Goal: Task Accomplishment & Management: Manage account settings

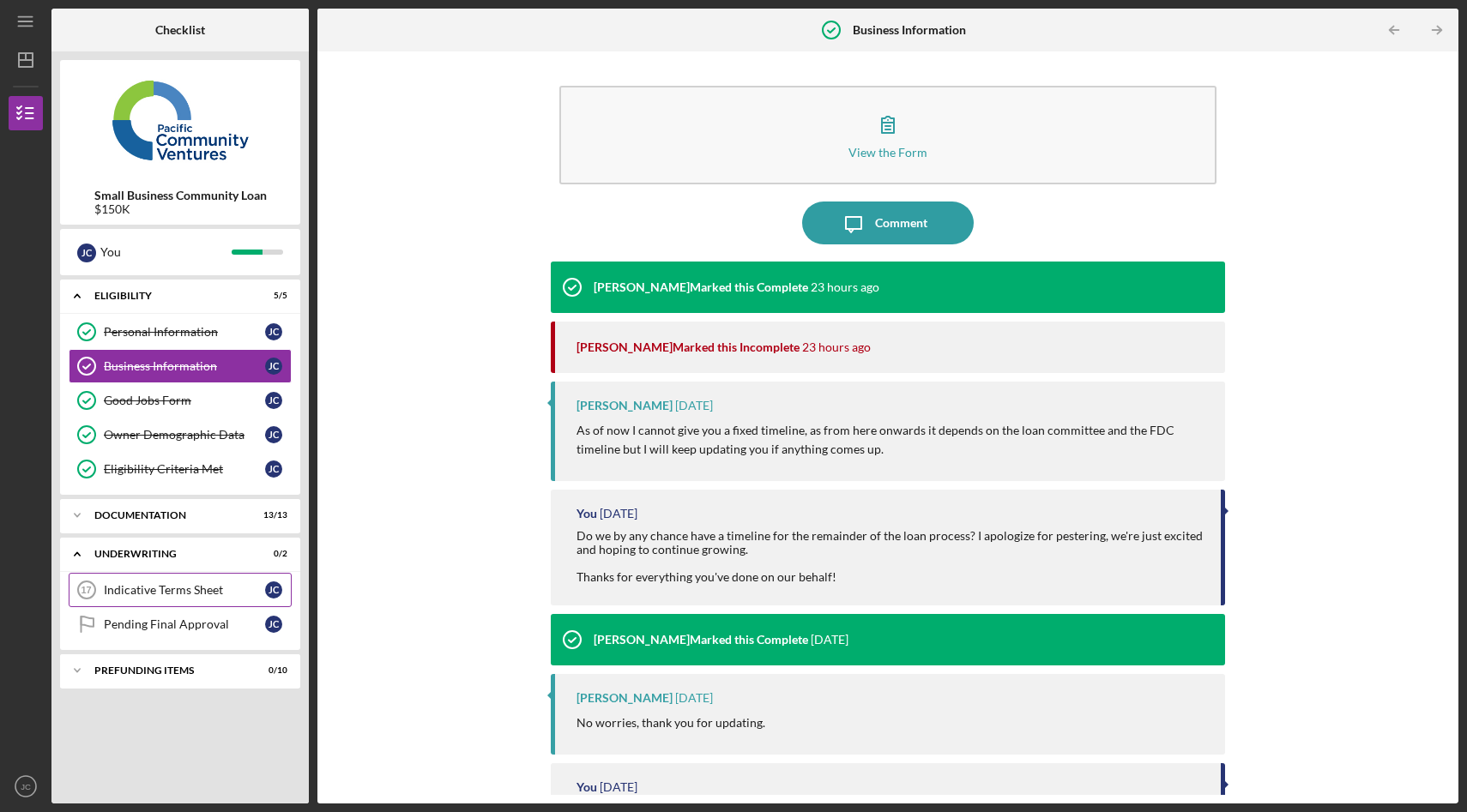
click at [204, 591] on div "Indicative Terms Sheet" at bounding box center [184, 590] width 161 height 14
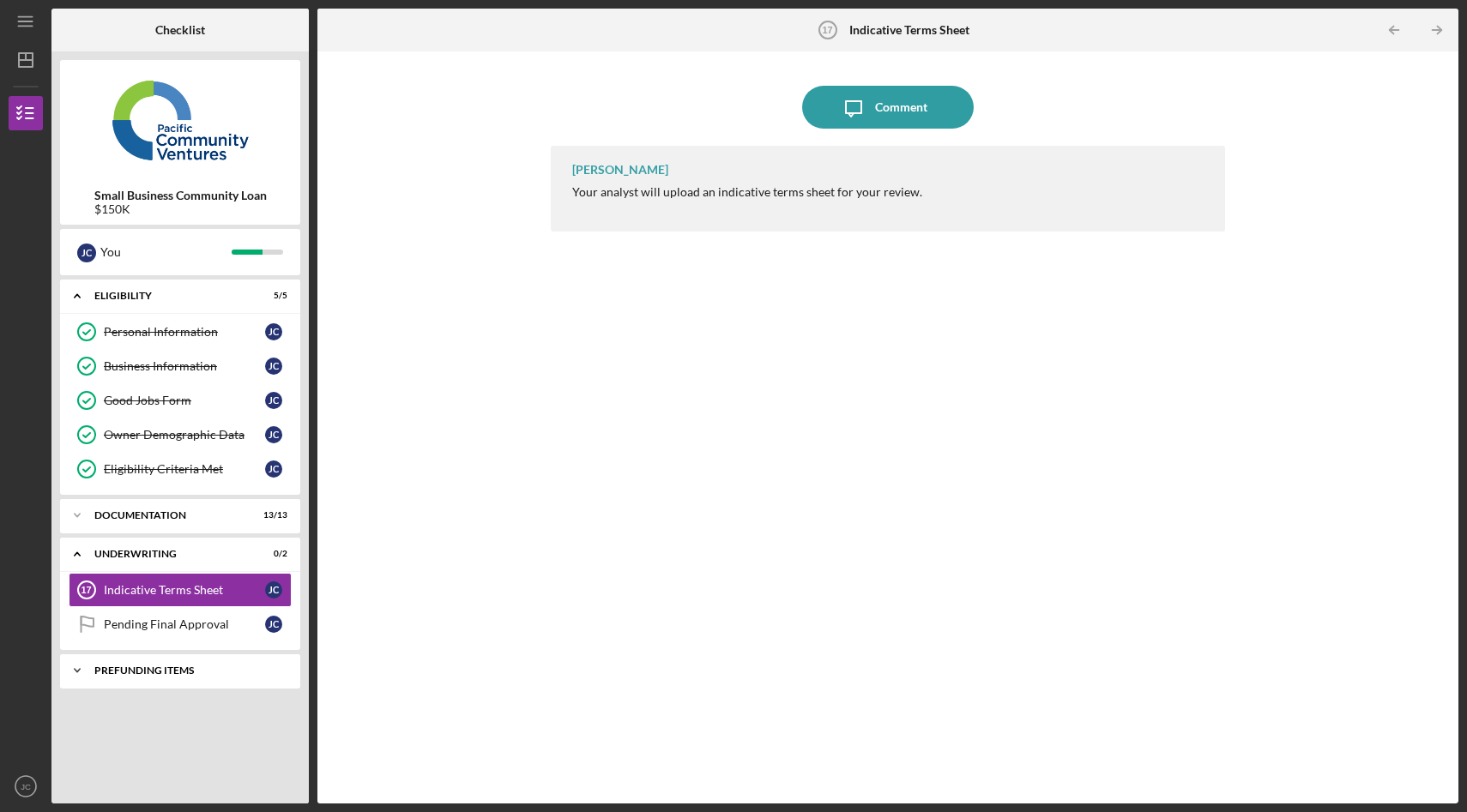
click at [134, 669] on div "Prefunding Items" at bounding box center [187, 670] width 185 height 10
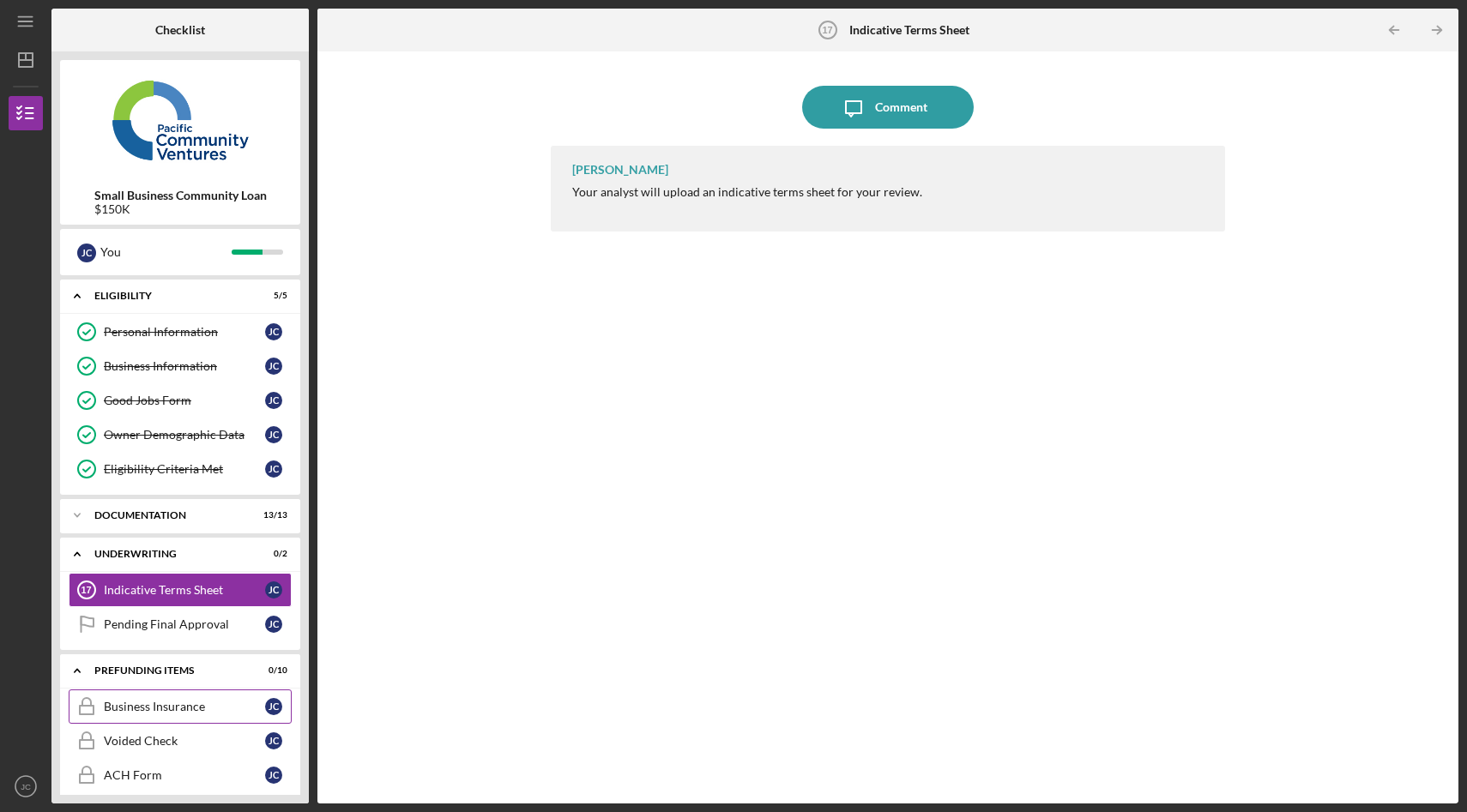
scroll to position [255, 0]
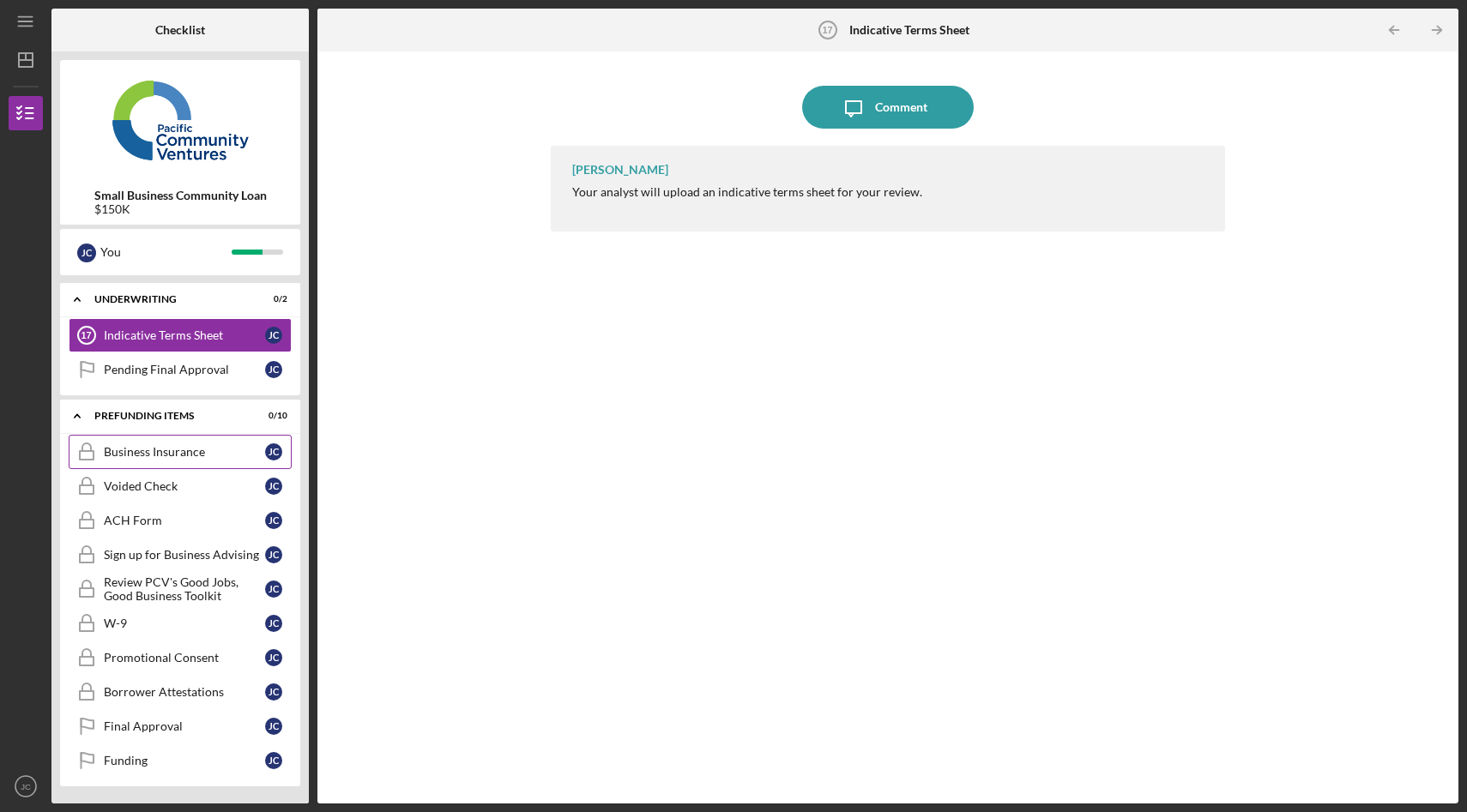
click at [173, 461] on link "Business Insurance Business Insurance [PERSON_NAME]" at bounding box center [181, 452] width 223 height 35
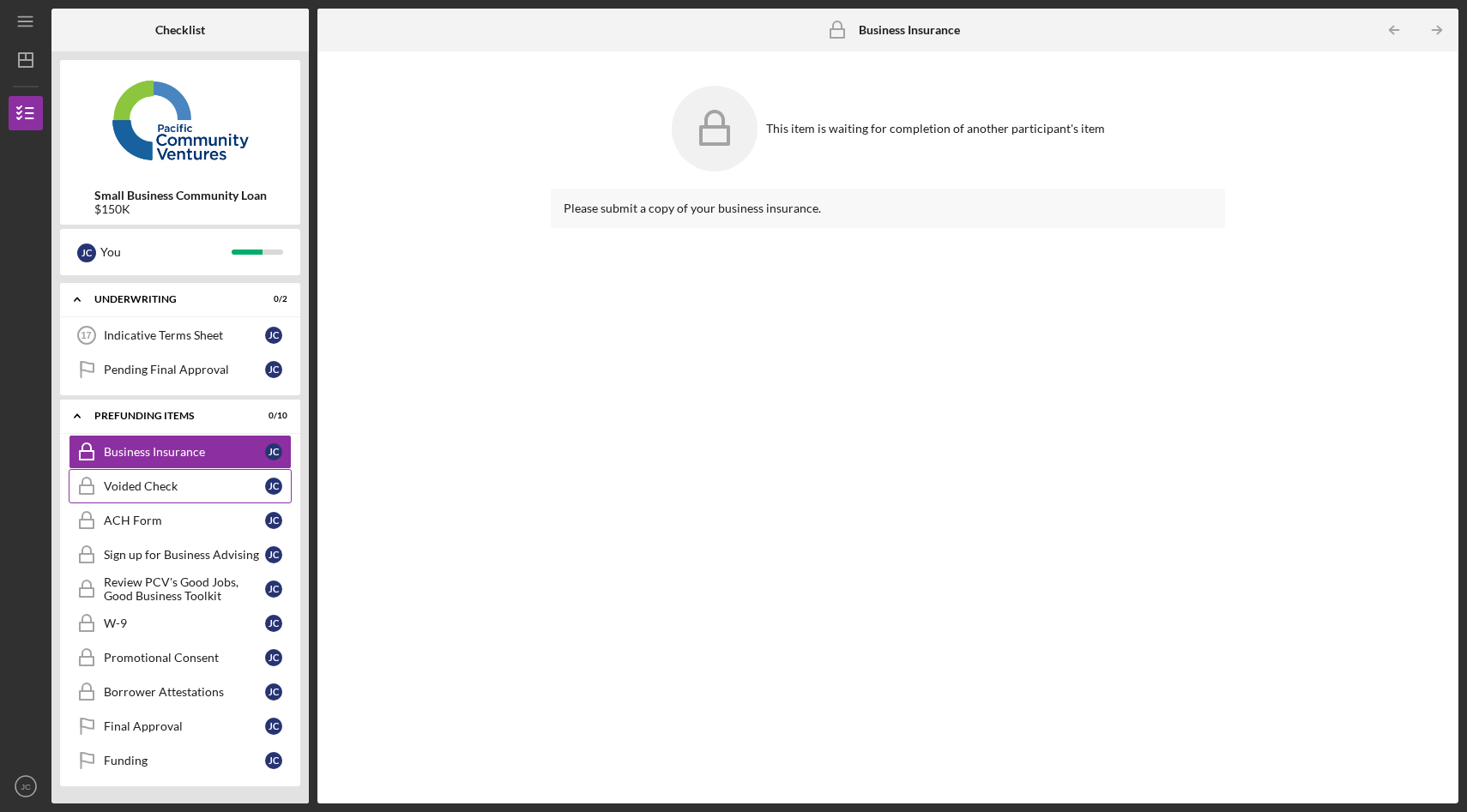
click at [199, 495] on link "Voided Check Voided Check [PERSON_NAME]" at bounding box center [181, 485] width 223 height 35
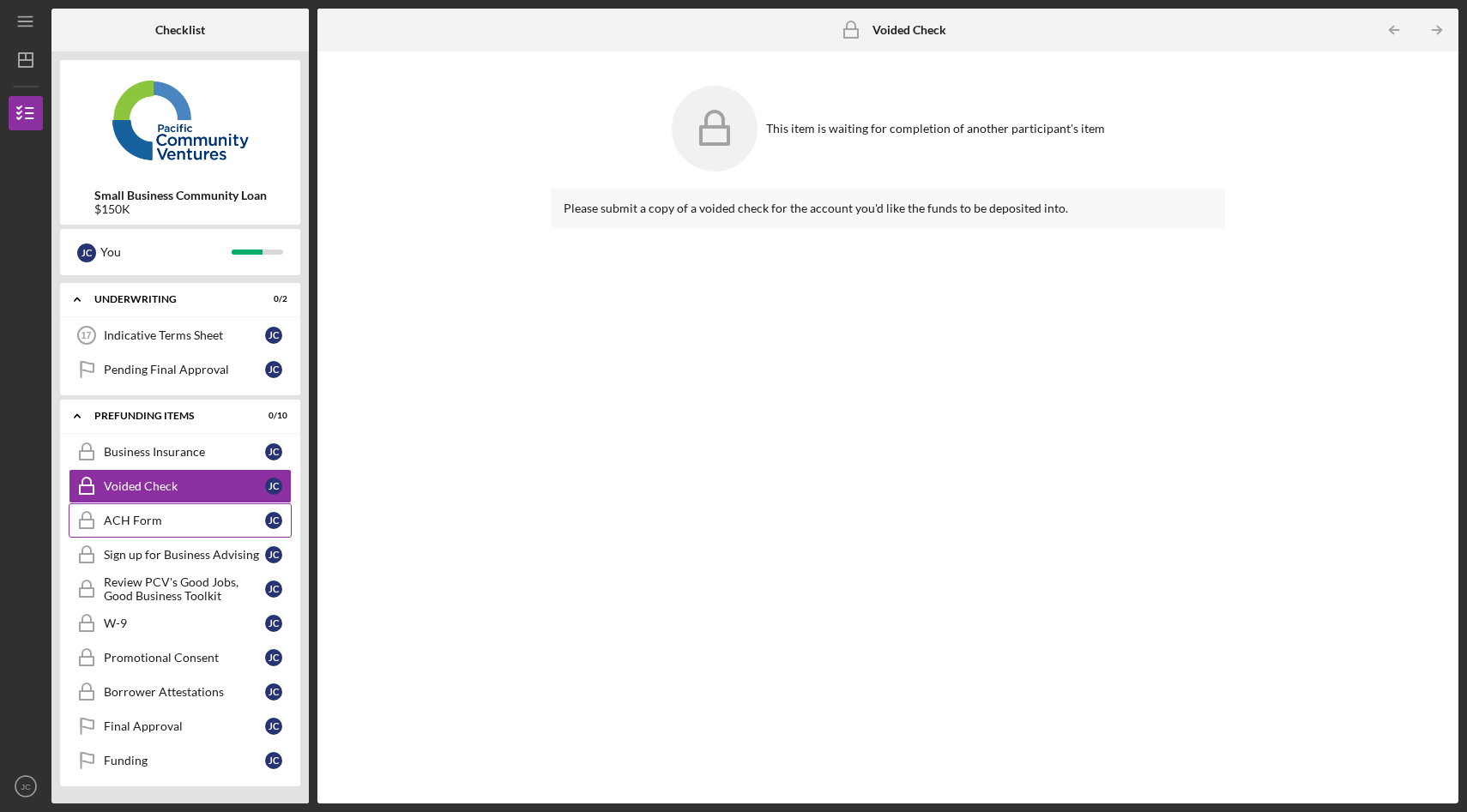
click at [196, 522] on div "ACH Form" at bounding box center [184, 521] width 161 height 14
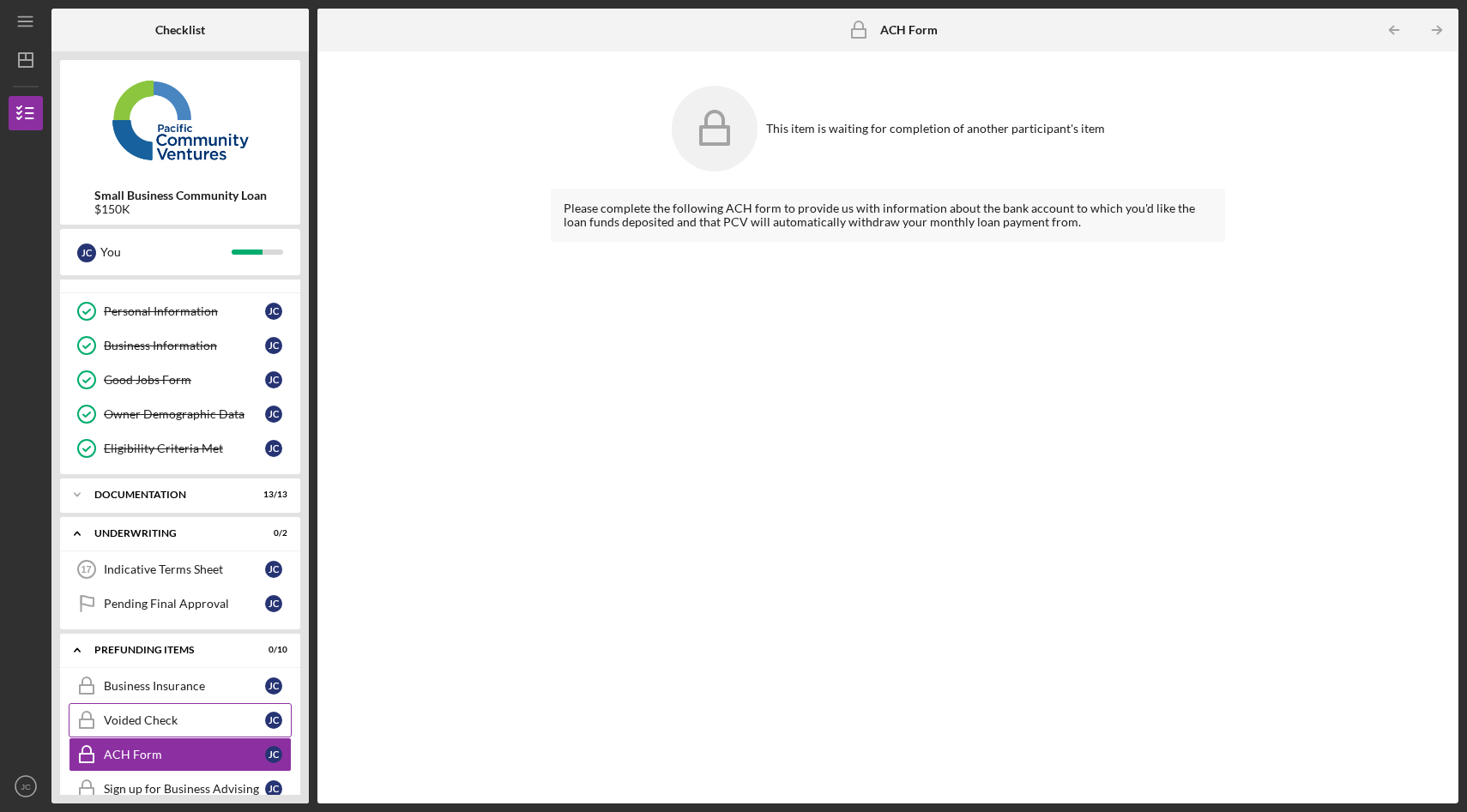
scroll to position [18, 0]
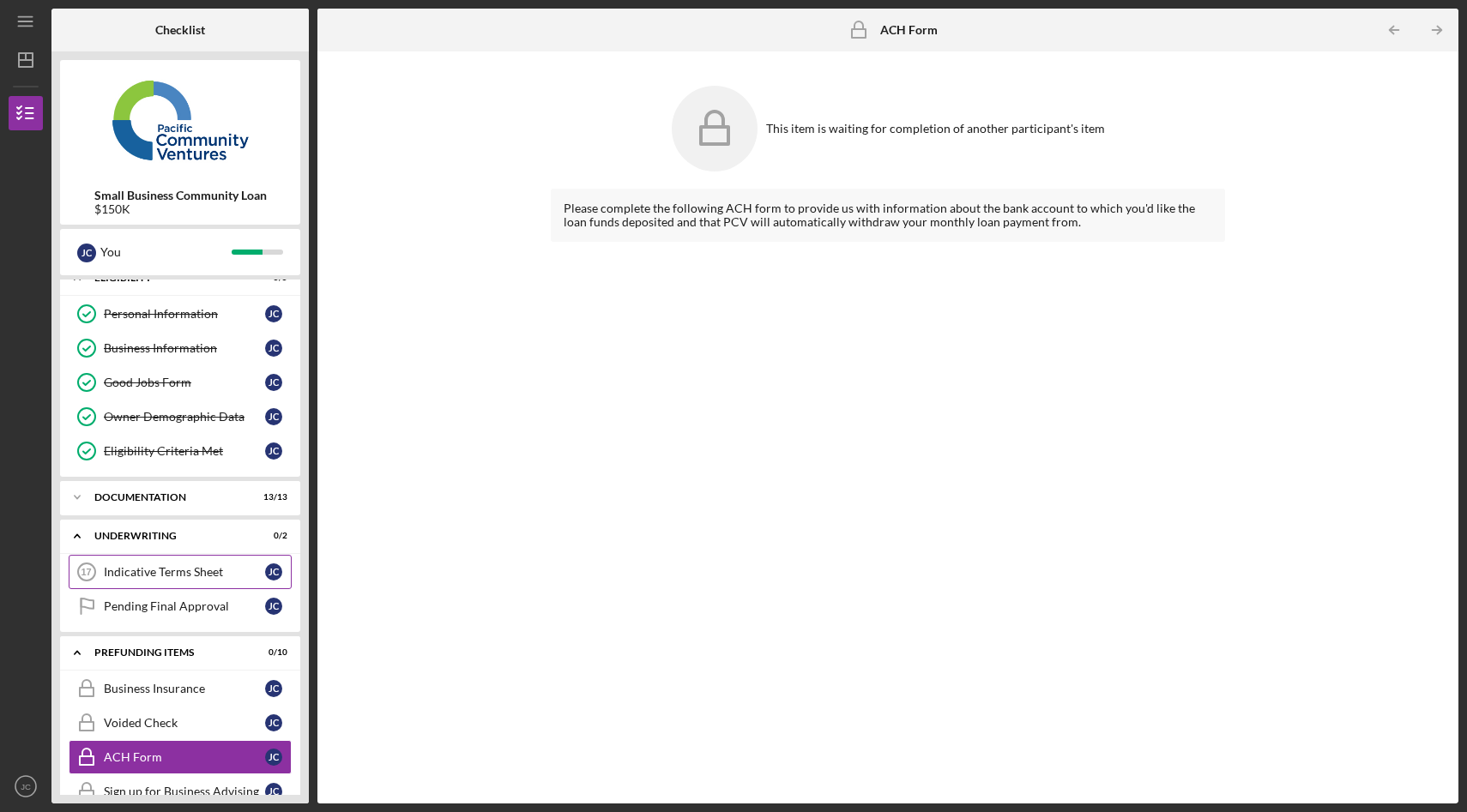
click at [199, 572] on div "Indicative Terms Sheet" at bounding box center [184, 572] width 161 height 14
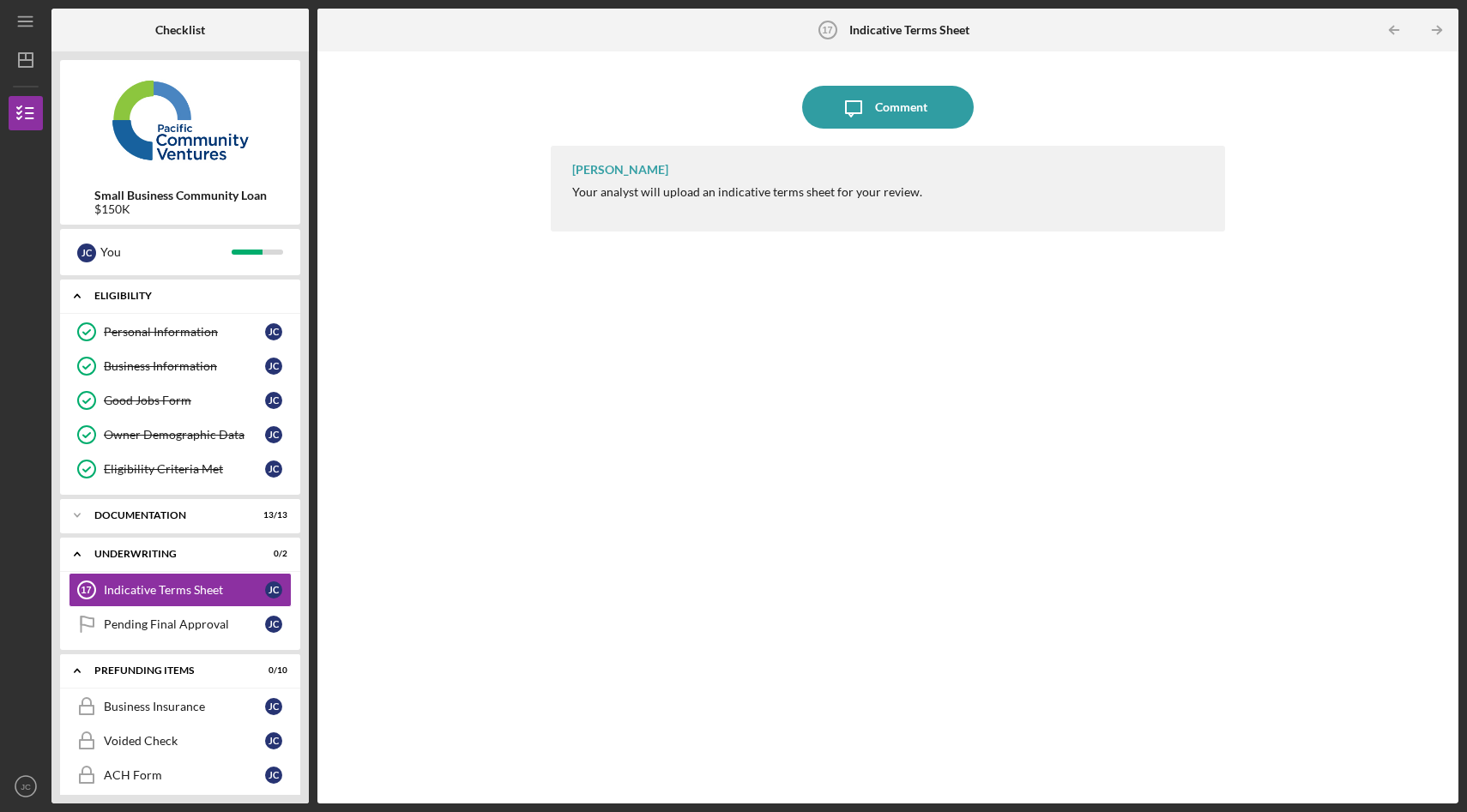
click at [123, 292] on div "Eligibility" at bounding box center [187, 296] width 185 height 10
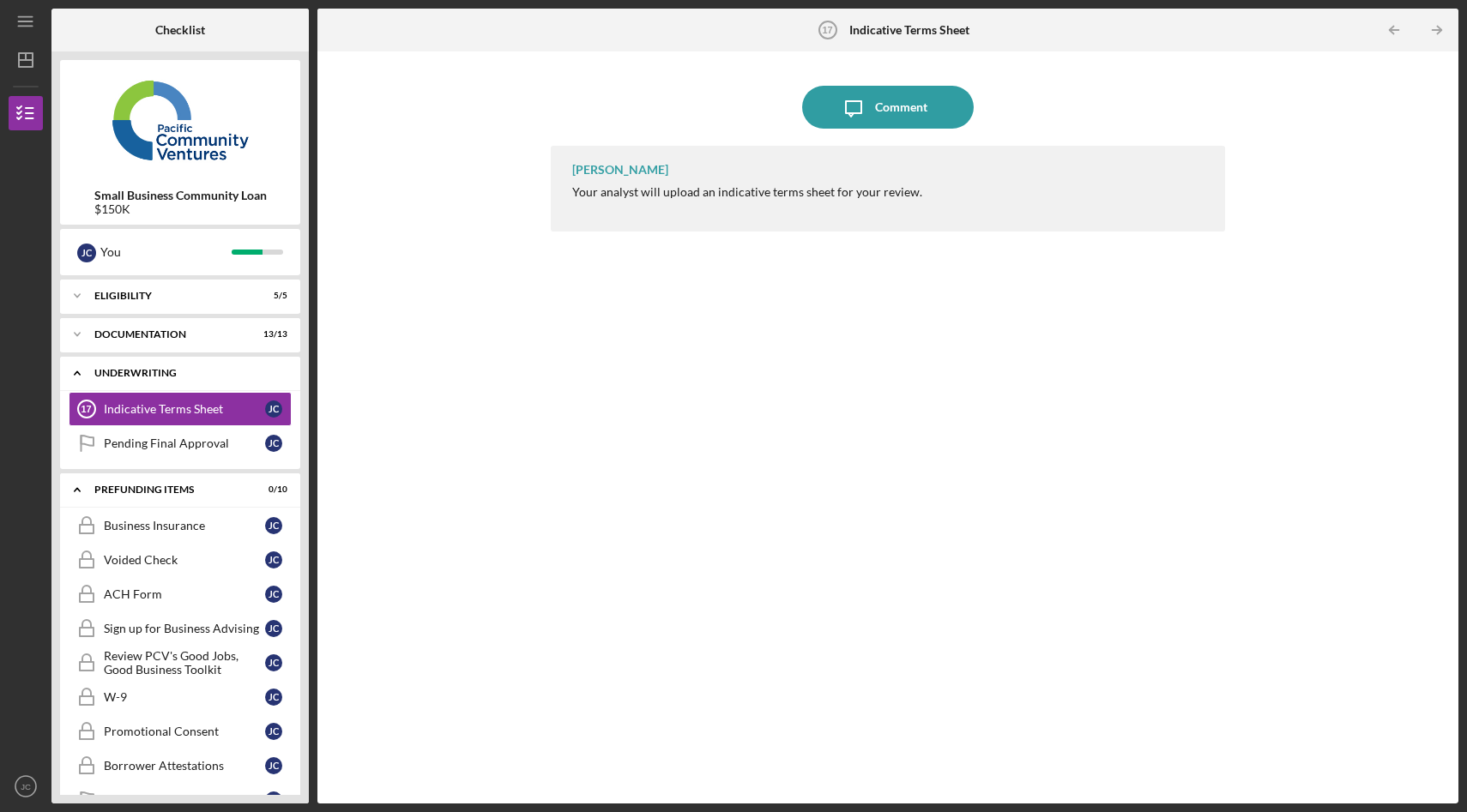
click at [74, 366] on icon "Icon/Expander" at bounding box center [77, 373] width 35 height 35
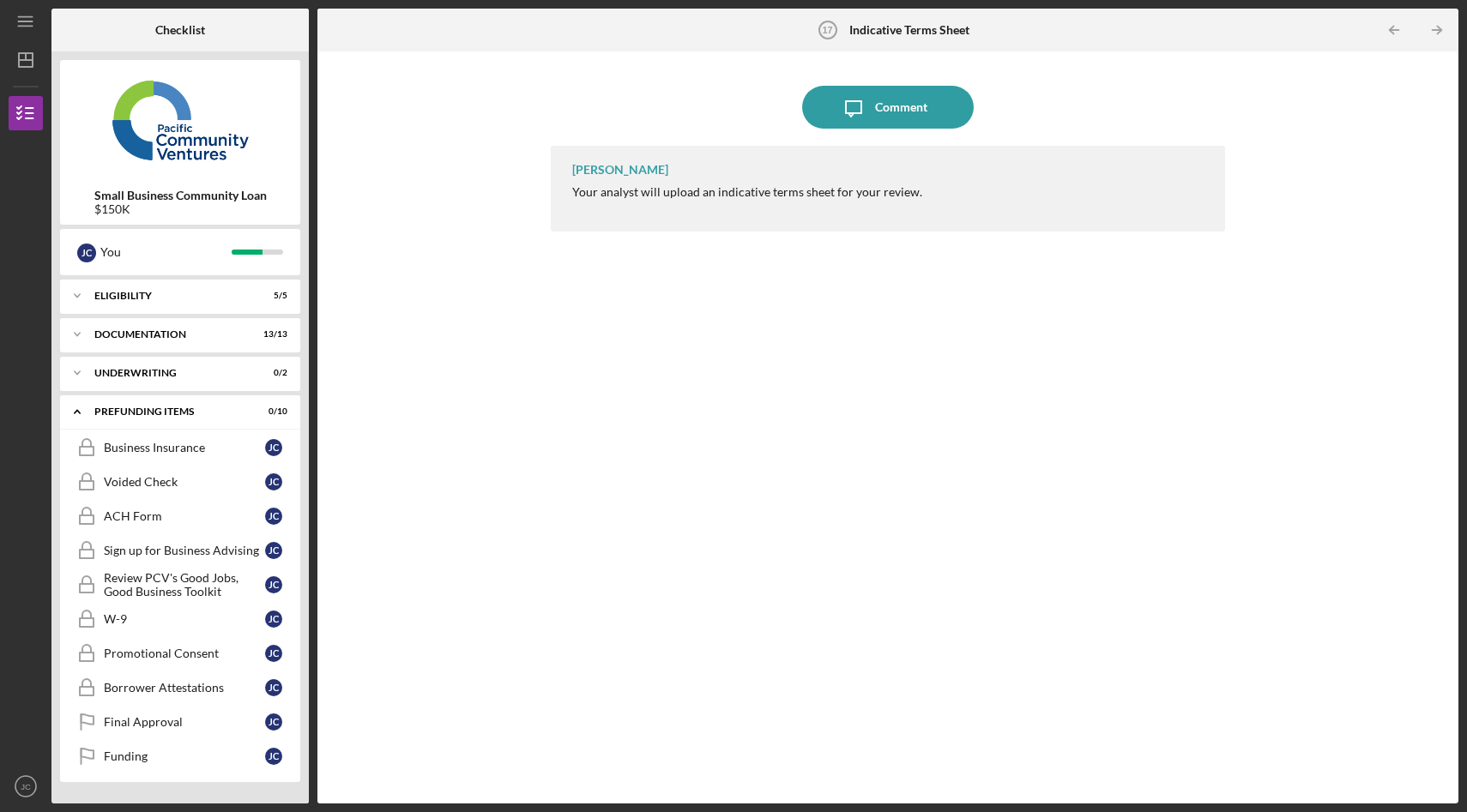
click at [495, 379] on div "Icon/Message Comment [PERSON_NAME] Your analyst will upload an indicative terms…" at bounding box center [888, 427] width 1123 height 735
